Goal: Find specific page/section: Find specific page/section

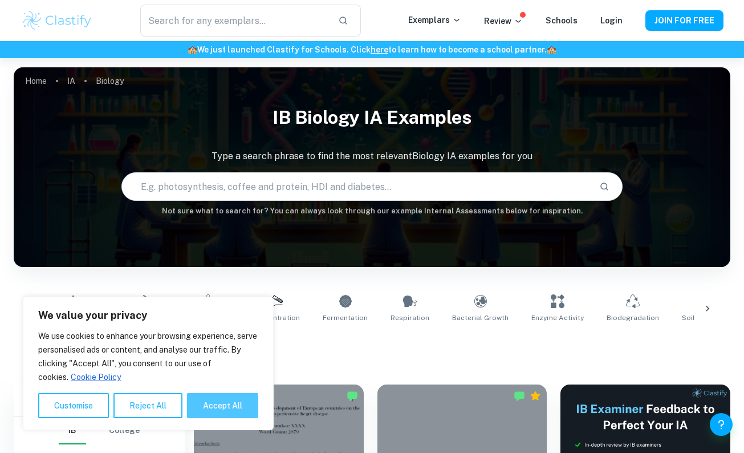
click at [204, 404] on button "Accept All" at bounding box center [222, 405] width 71 height 25
checkbox input "true"
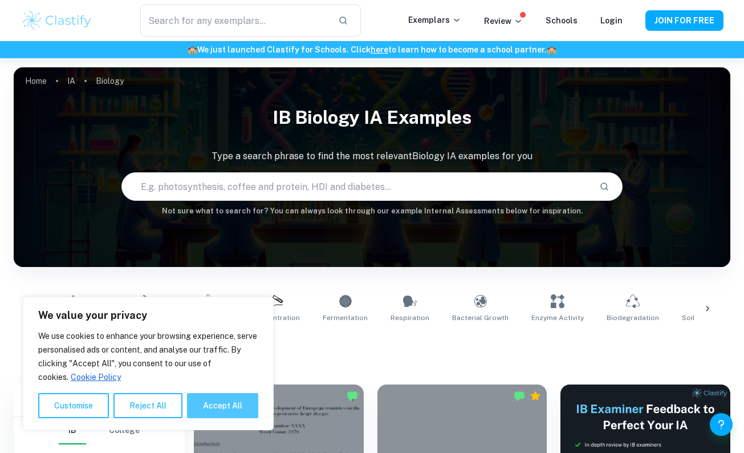
checkbox input "true"
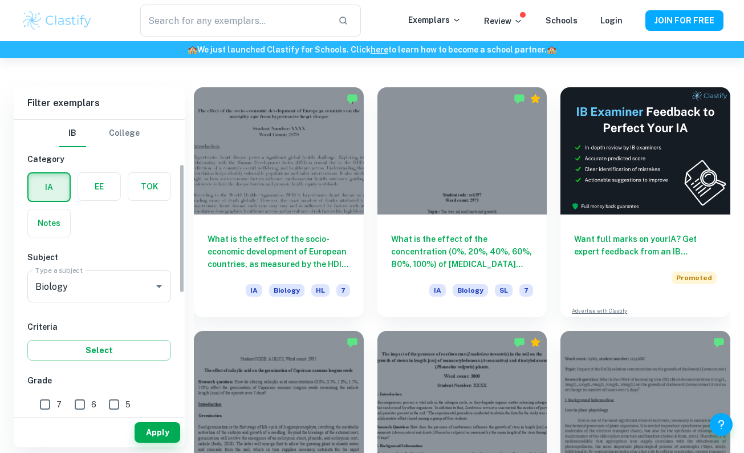
scroll to position [122, 0]
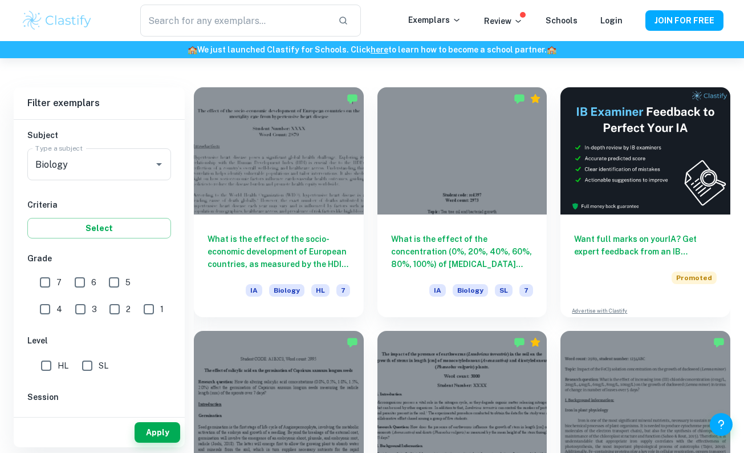
click at [45, 278] on input "7" at bounding box center [45, 282] width 23 height 23
checkbox input "true"
click at [76, 281] on input "6" at bounding box center [79, 282] width 23 height 23
checkbox input "true"
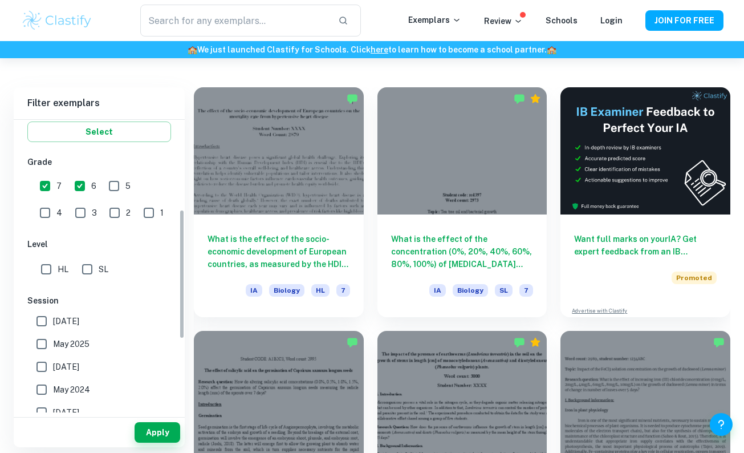
scroll to position [219, 0]
click at [47, 271] on input "HL" at bounding box center [46, 268] width 23 height 23
checkbox input "true"
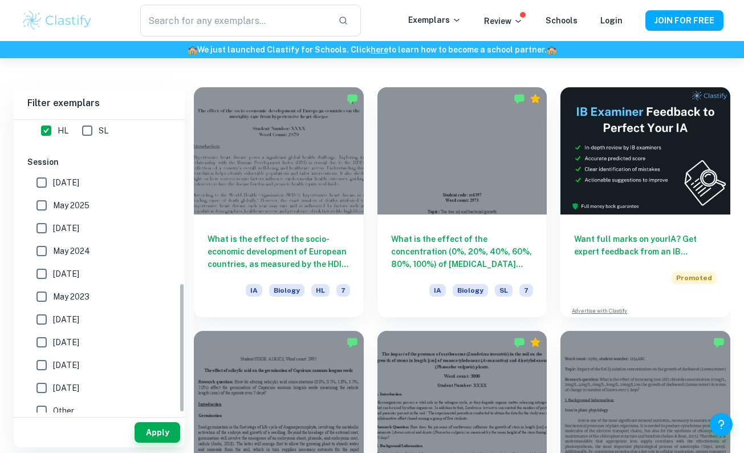
scroll to position [367, 0]
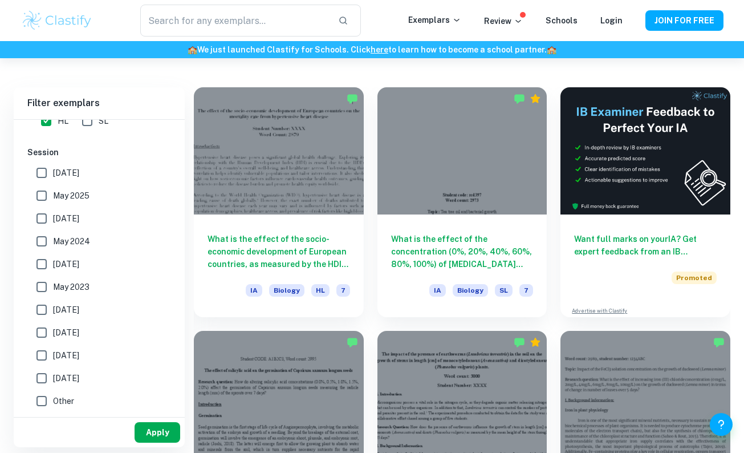
click at [150, 437] on button "Apply" at bounding box center [158, 432] width 46 height 21
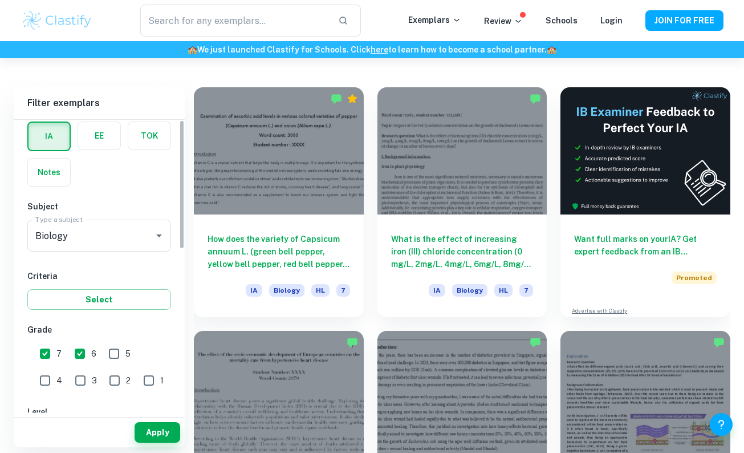
scroll to position [0, 0]
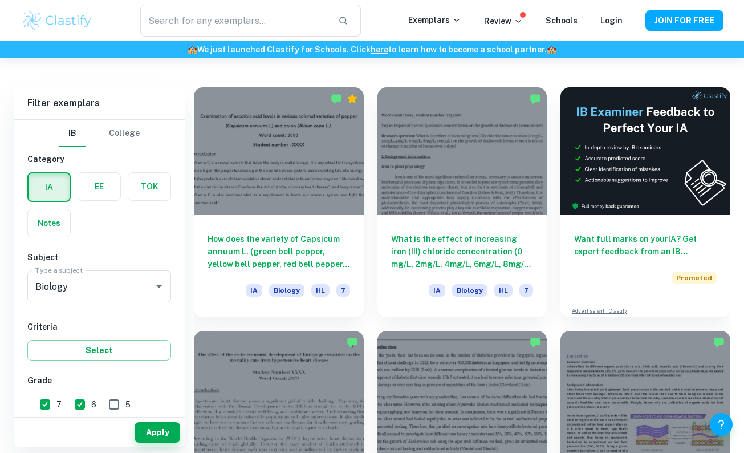
click at [62, 227] on label "button" at bounding box center [49, 222] width 42 height 27
click at [0, 0] on input "radio" at bounding box center [0, 0] width 0 height 0
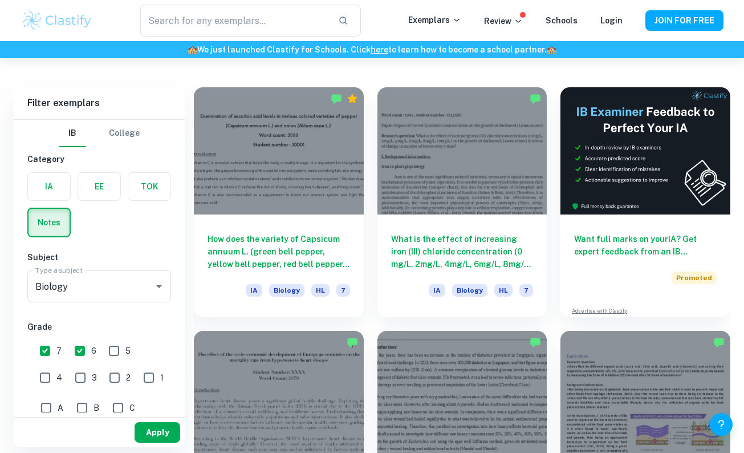
click at [150, 434] on button "Apply" at bounding box center [158, 432] width 46 height 21
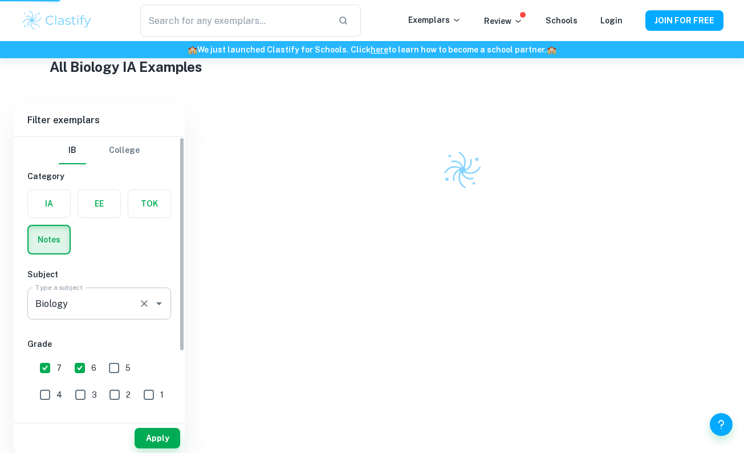
scroll to position [274, 0]
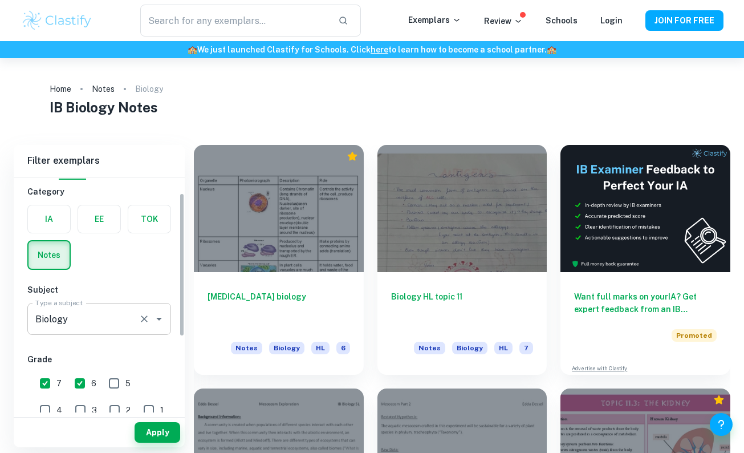
scroll to position [24, 0]
